Goal: Information Seeking & Learning: Learn about a topic

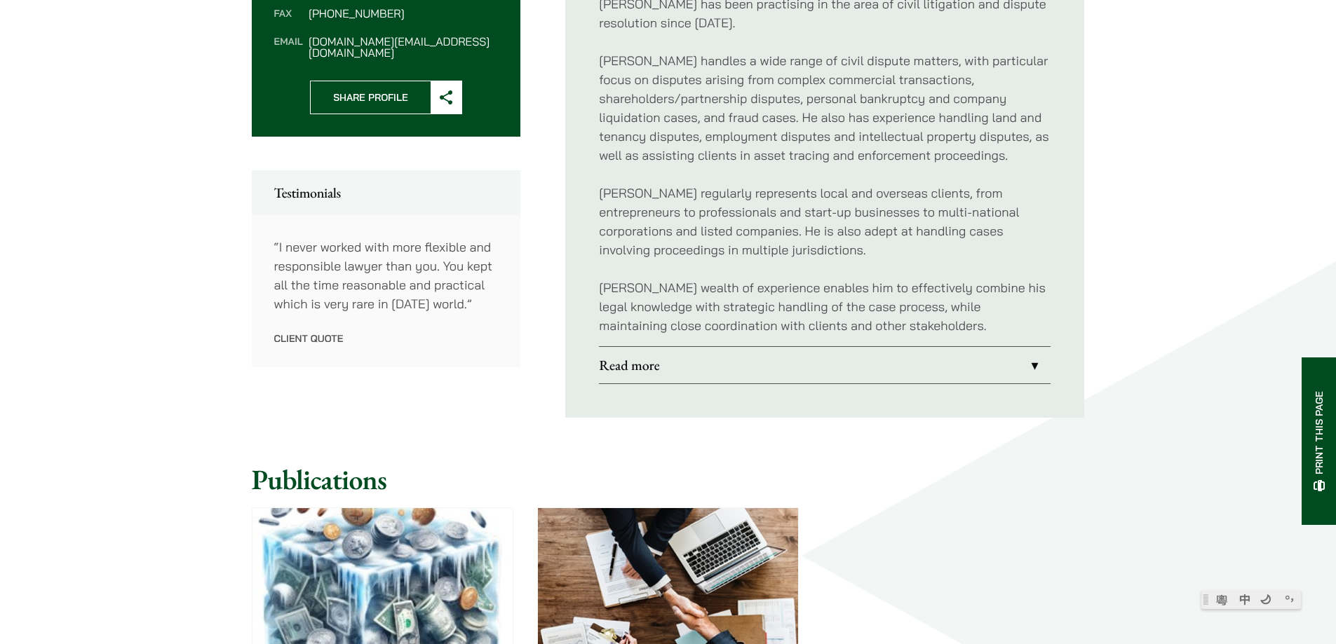
scroll to position [620, 0]
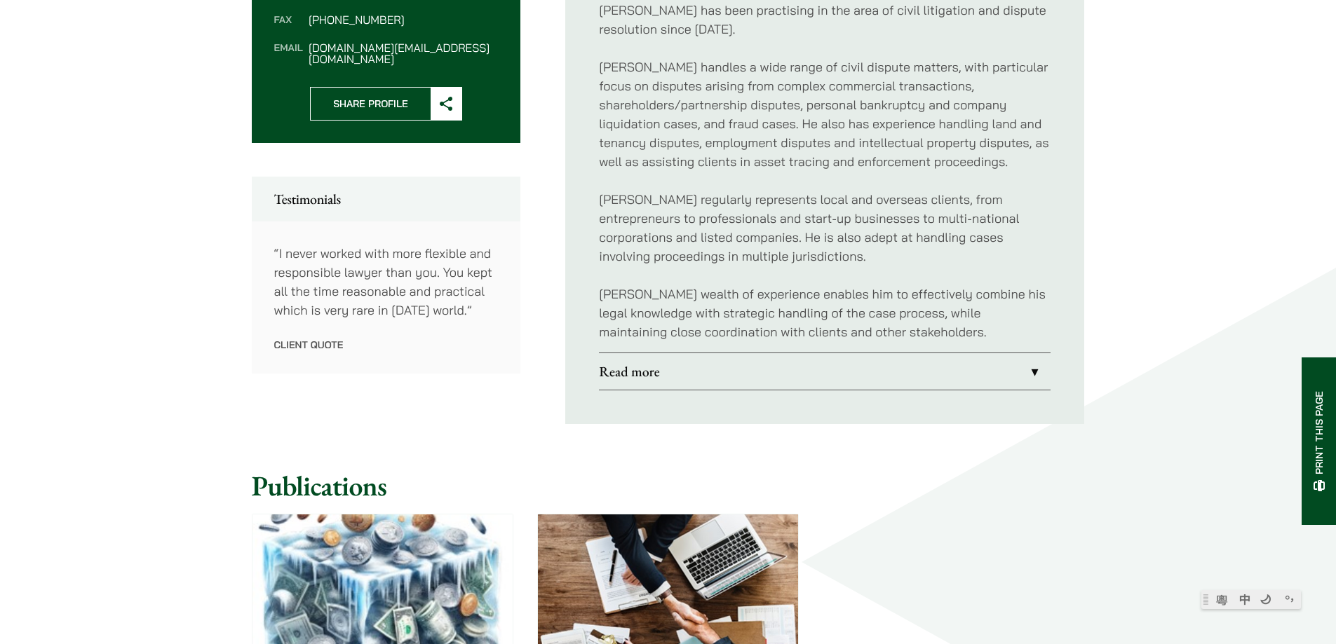
click at [668, 376] on link "Read more" at bounding box center [825, 371] width 452 height 36
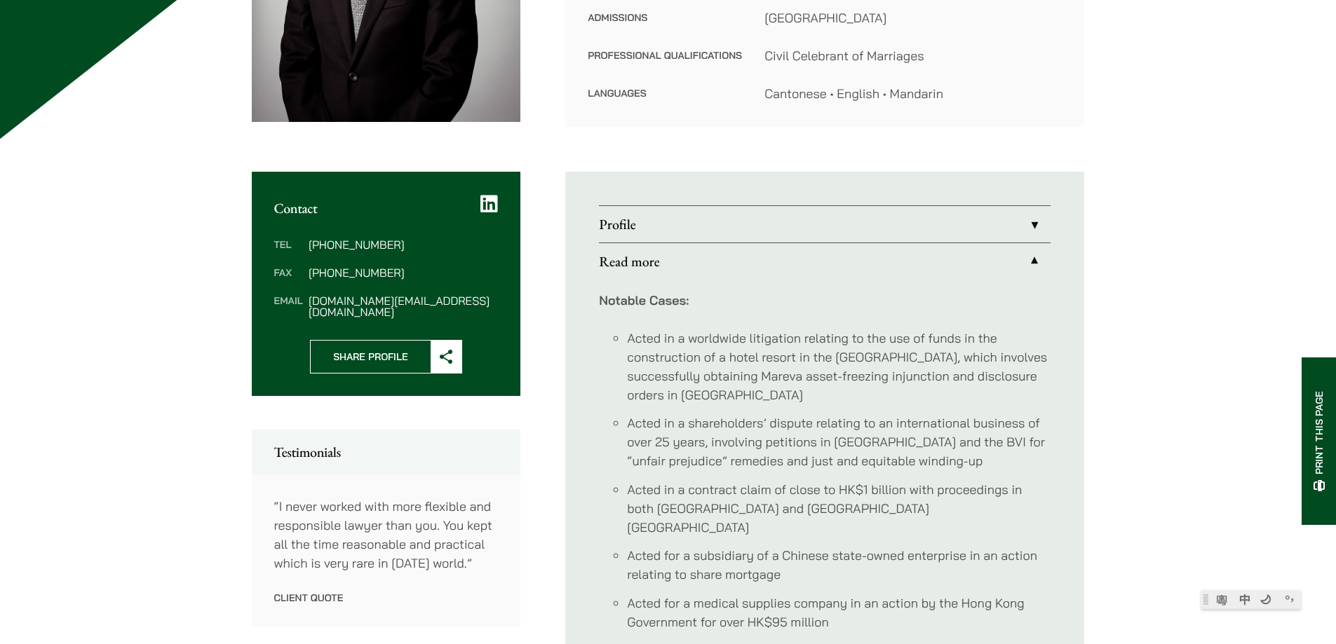
scroll to position [129, 0]
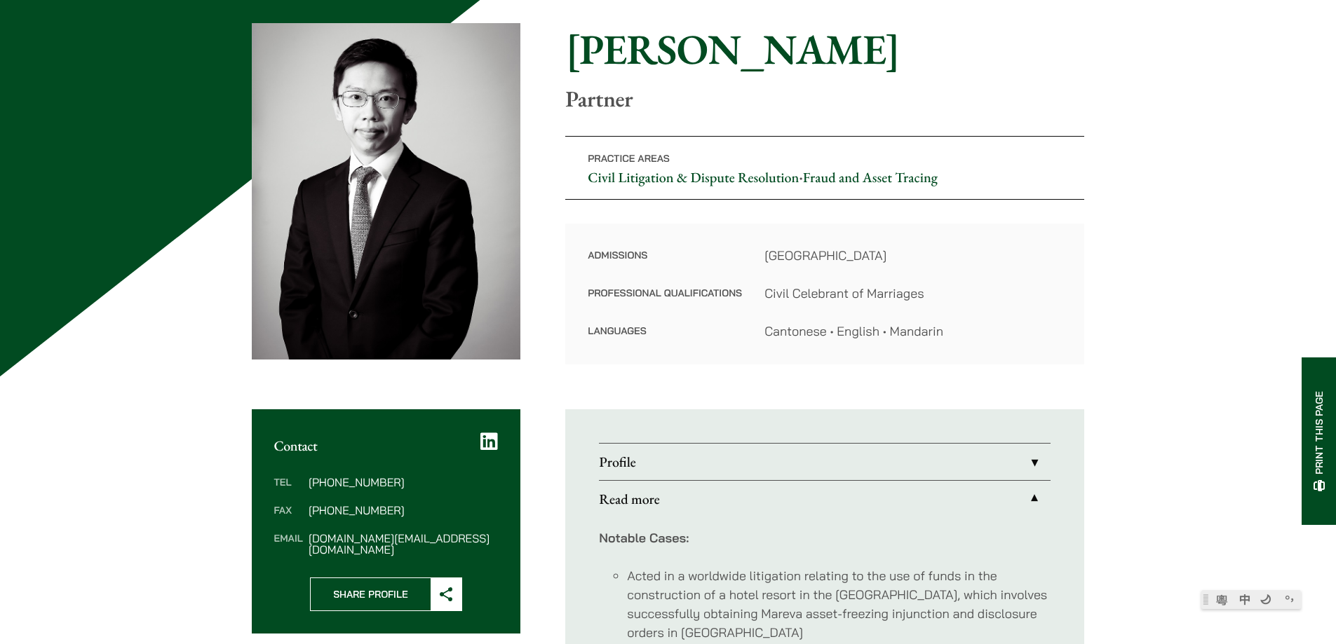
click at [666, 458] on link "Profile" at bounding box center [825, 462] width 452 height 36
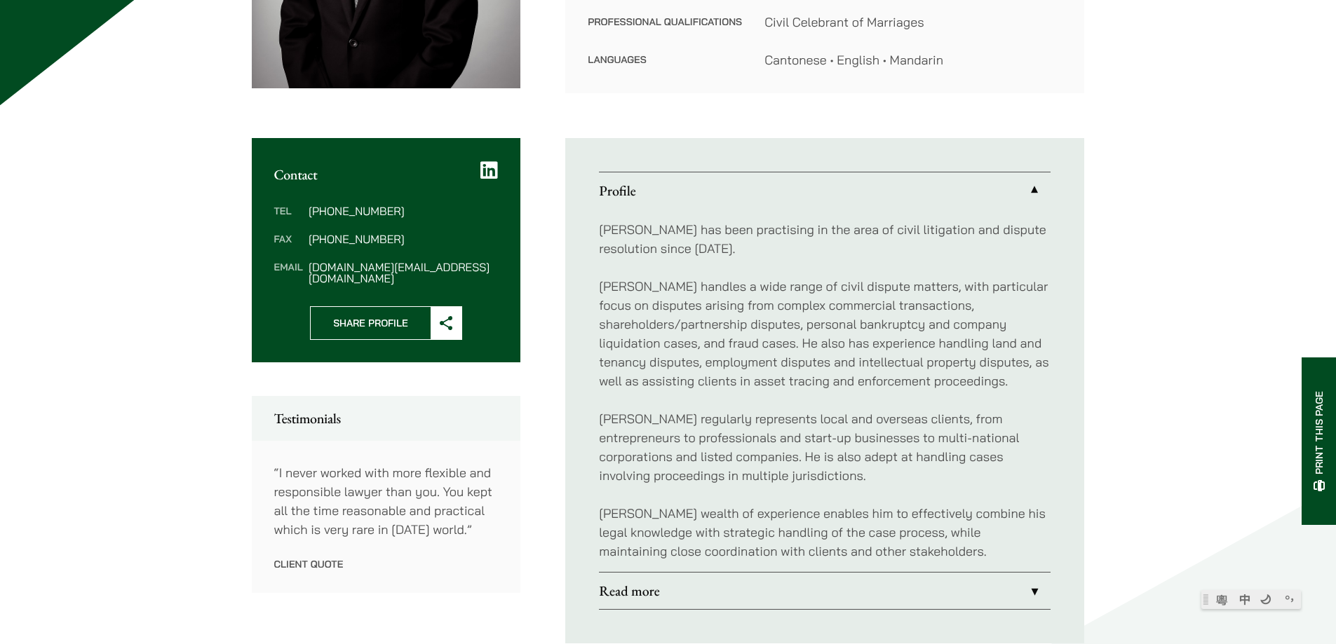
scroll to position [421, 0]
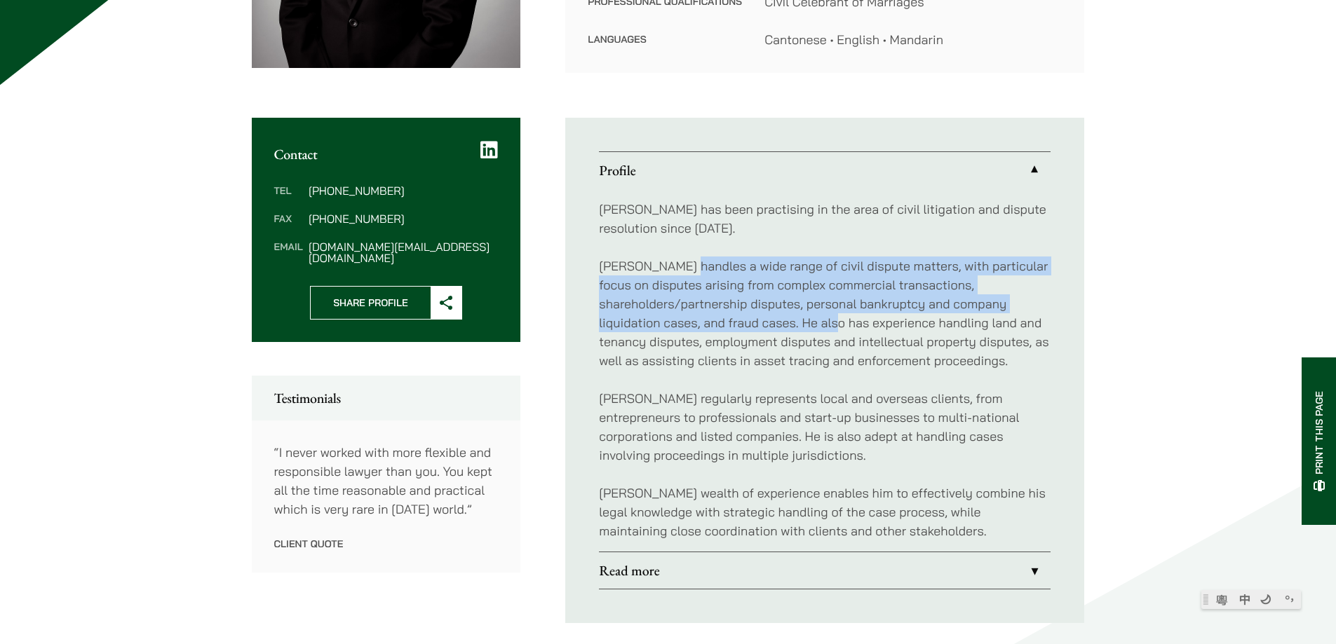
drag, startPoint x: 686, startPoint y: 264, endPoint x: 890, endPoint y: 324, distance: 211.9
click at [890, 324] on p "[PERSON_NAME] handles a wide range of civil dispute matters, with particular fo…" at bounding box center [825, 314] width 452 height 114
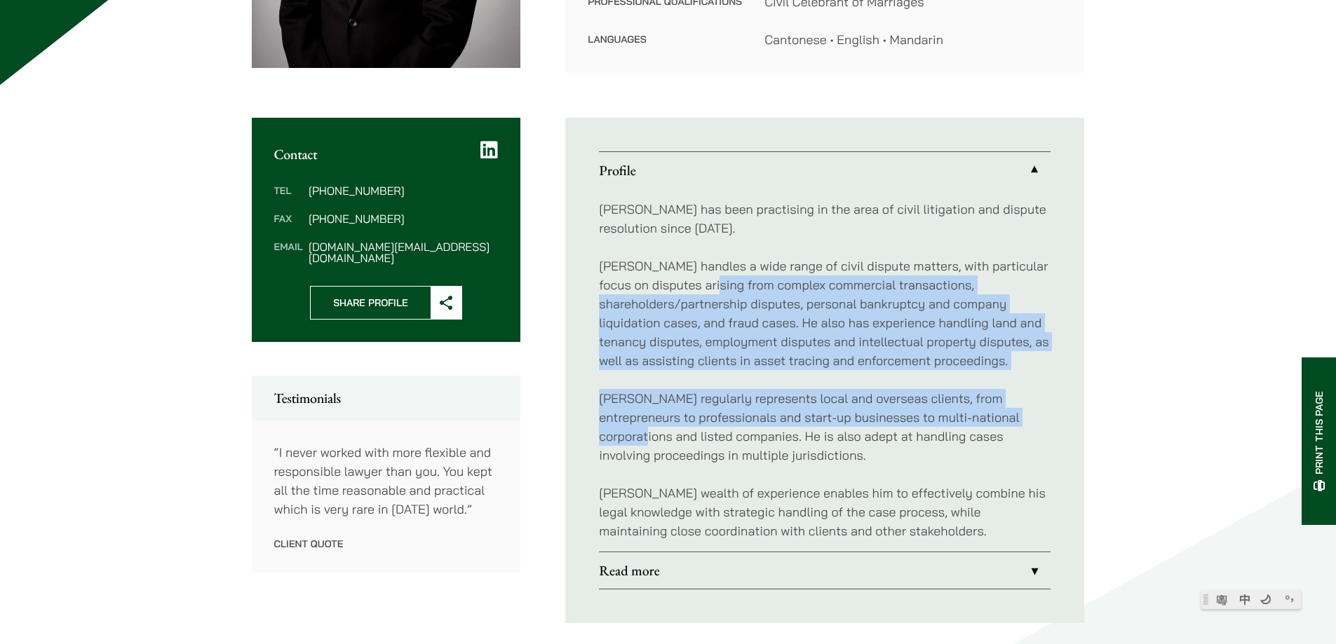
drag, startPoint x: 1024, startPoint y: 412, endPoint x: 710, endPoint y: 286, distance: 338.5
click at [710, 286] on div "[PERSON_NAME] has been practising in the area of civil litigation and dispute r…" at bounding box center [825, 370] width 452 height 363
click at [877, 303] on p "[PERSON_NAME] handles a wide range of civil dispute matters, with particular fo…" at bounding box center [825, 314] width 452 height 114
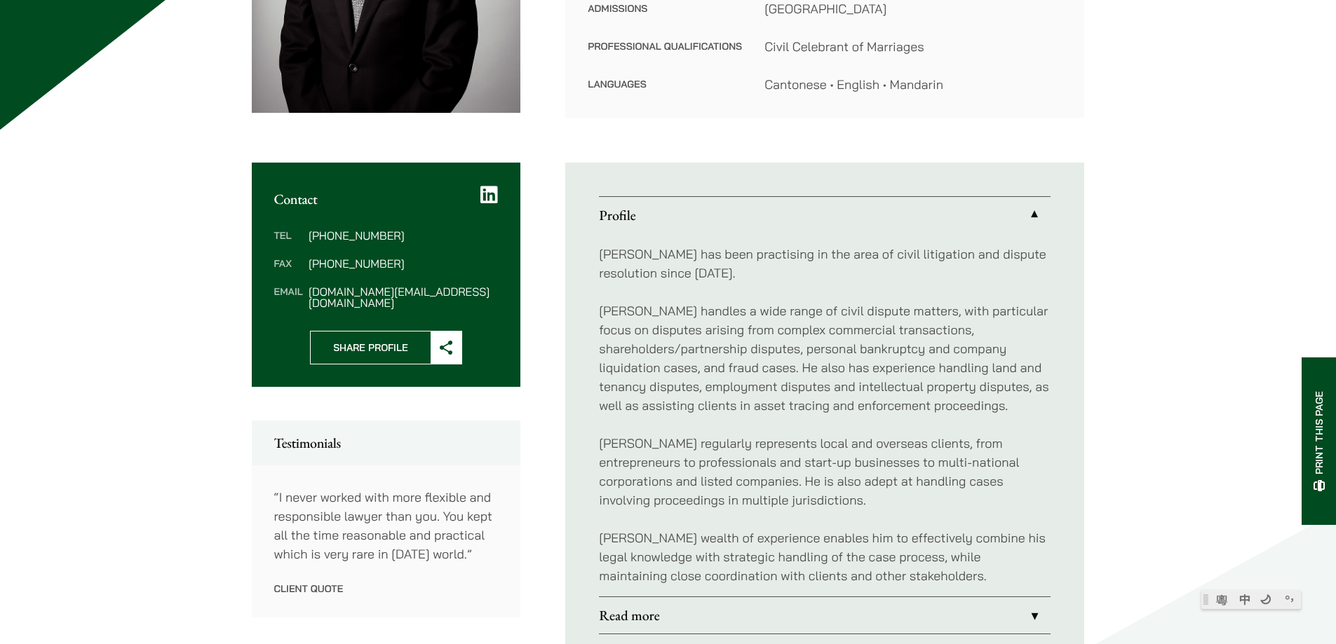
scroll to position [351, 0]
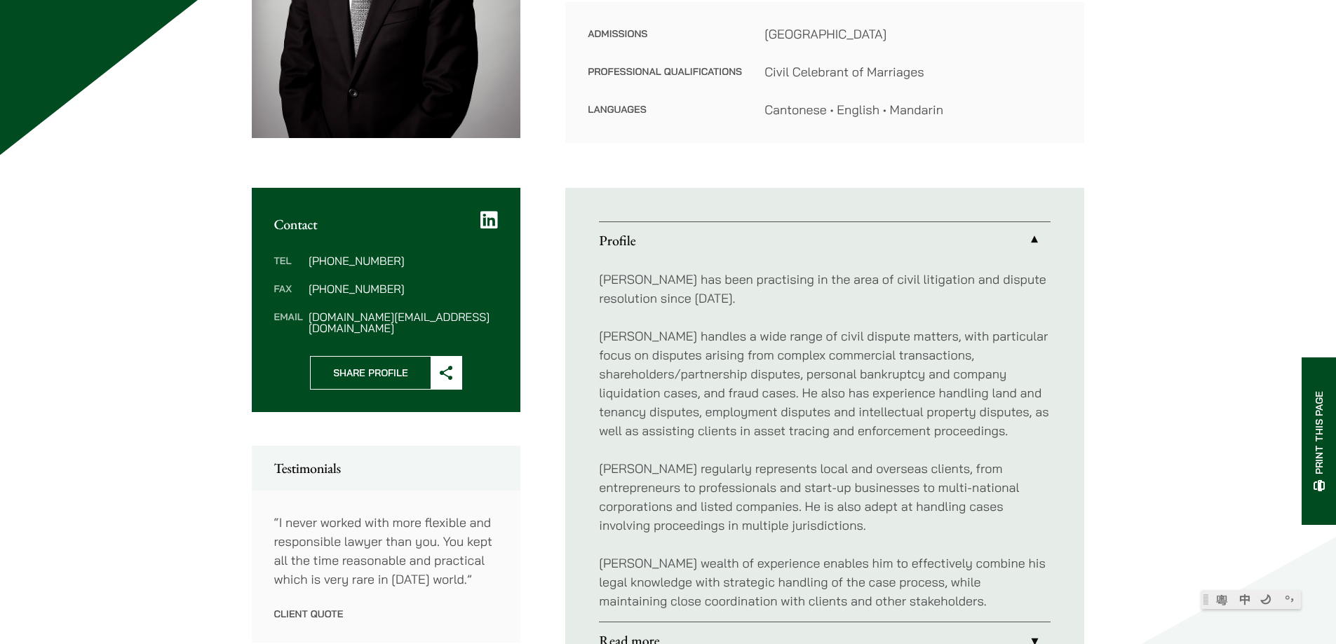
click at [493, 222] on icon at bounding box center [489, 220] width 18 height 20
